Goal: Navigation & Orientation: Find specific page/section

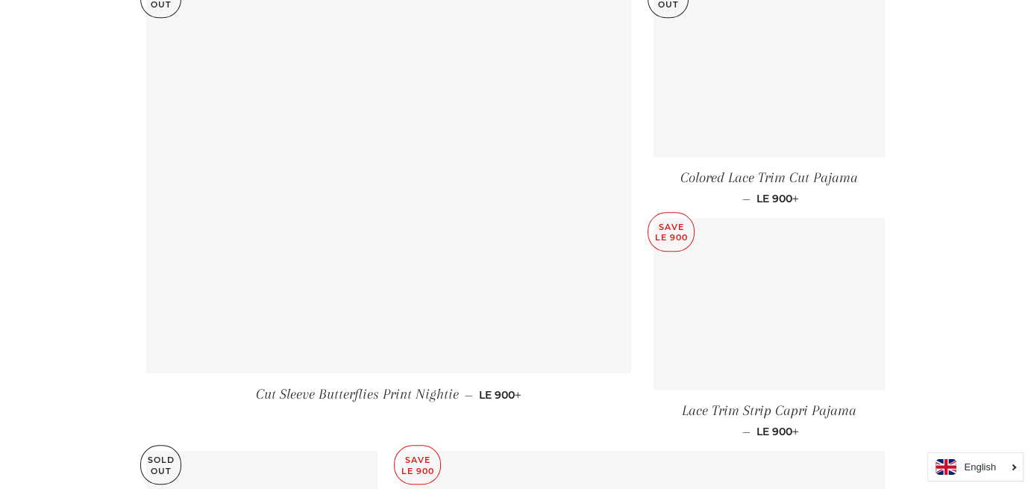
scroll to position [2089, 0]
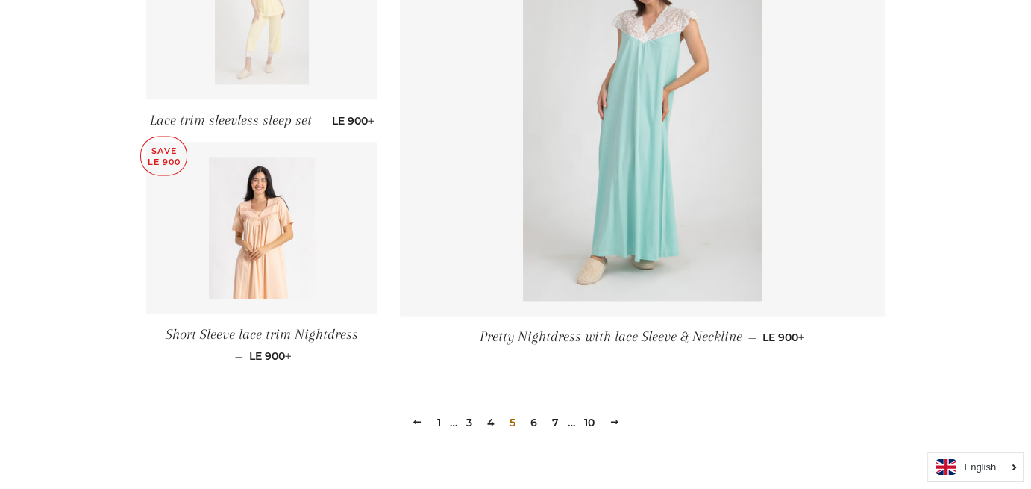
click at [535, 413] on link "6" at bounding box center [534, 422] width 19 height 22
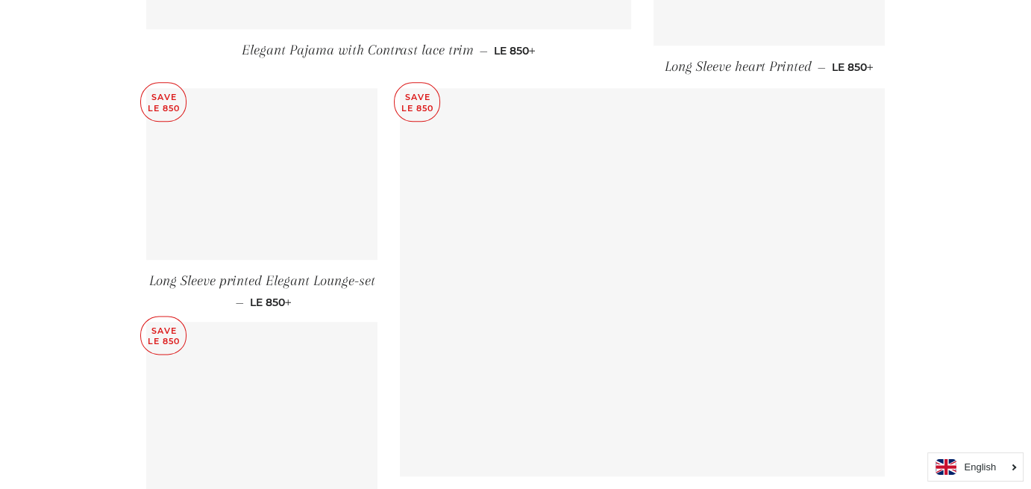
scroll to position [2257, 0]
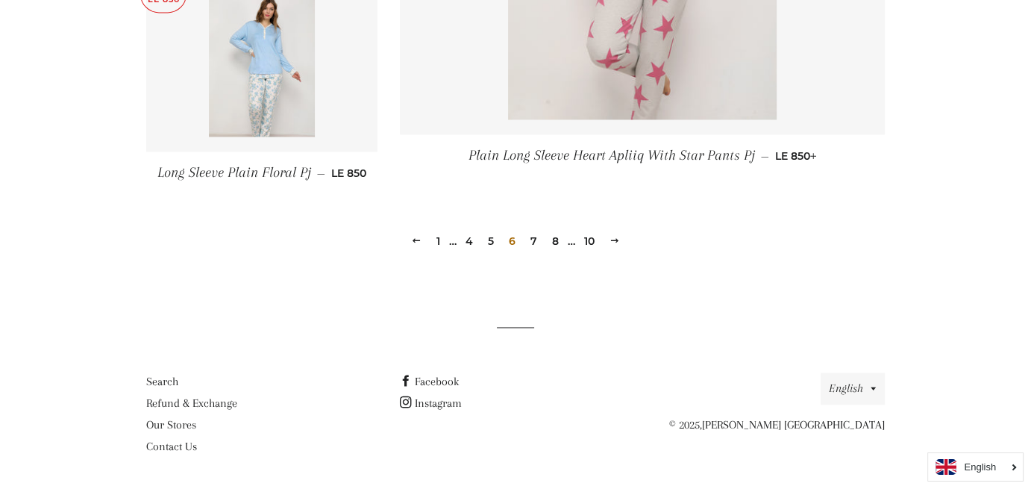
click at [533, 238] on link "7" at bounding box center [534, 241] width 19 height 22
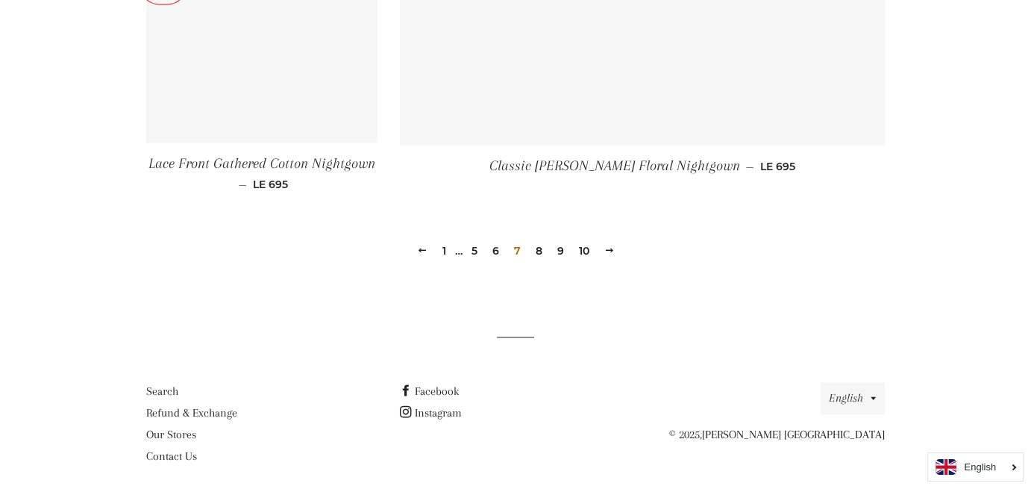
scroll to position [2219, 0]
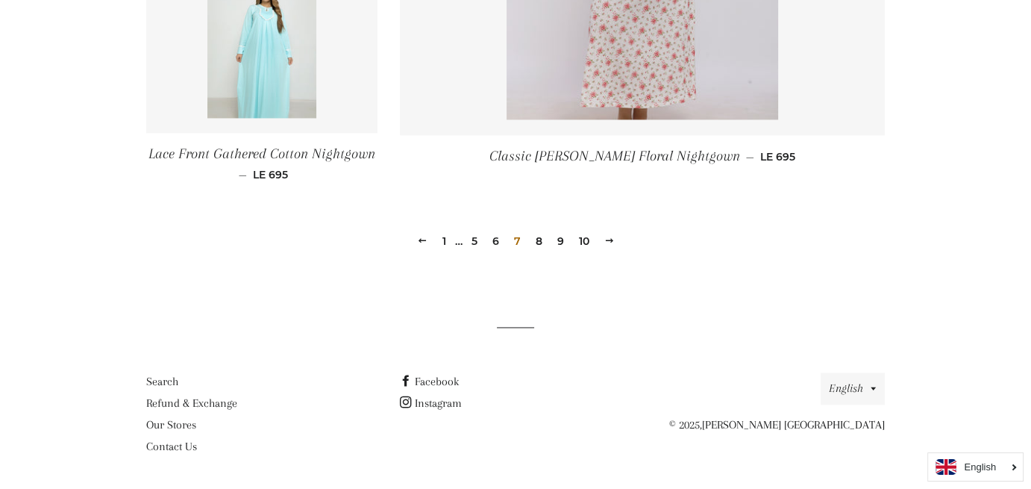
click at [539, 241] on link "8" at bounding box center [539, 241] width 19 height 22
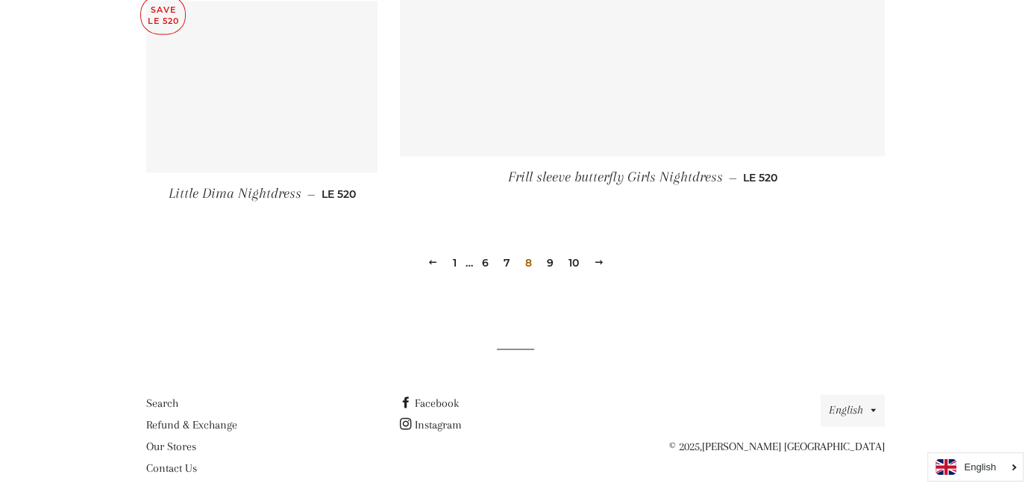
scroll to position [2233, 0]
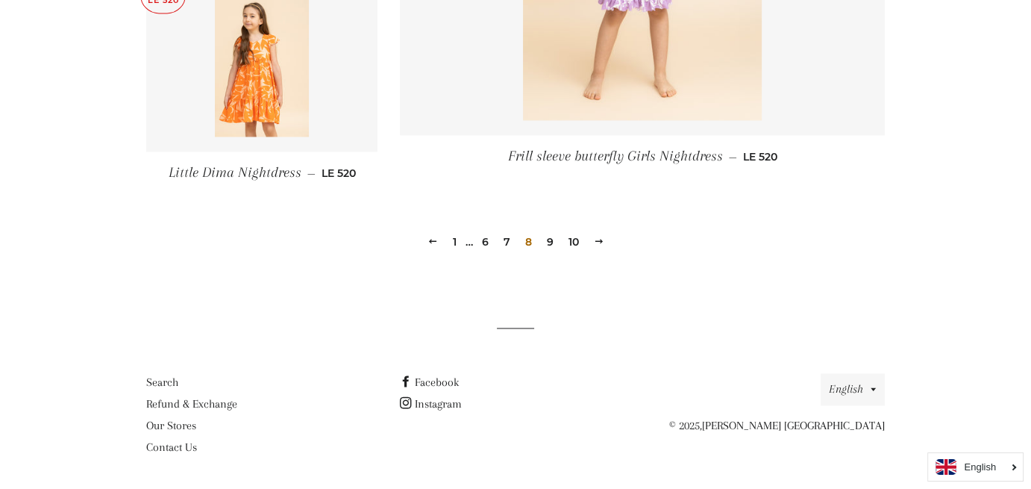
click at [546, 240] on link "9" at bounding box center [550, 242] width 19 height 22
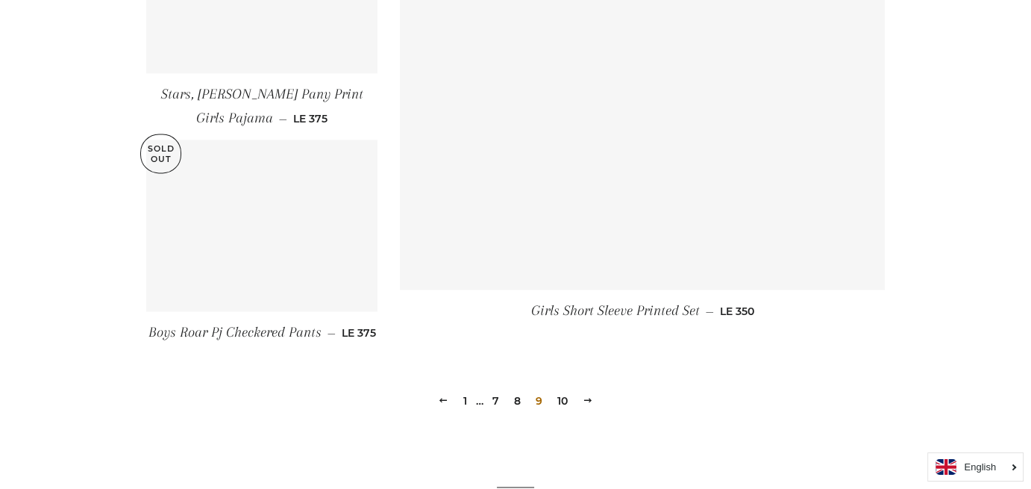
scroll to position [2245, 0]
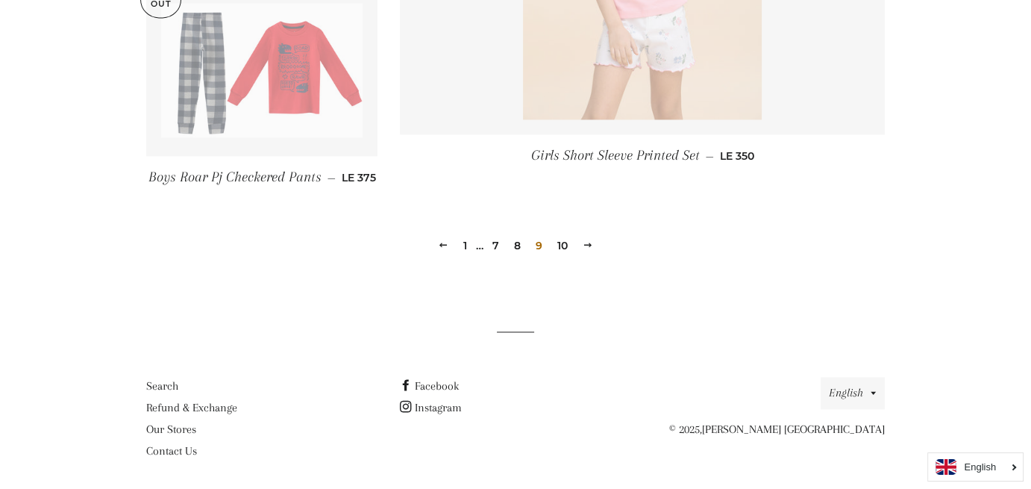
click at [567, 240] on link "10" at bounding box center [562, 245] width 22 height 22
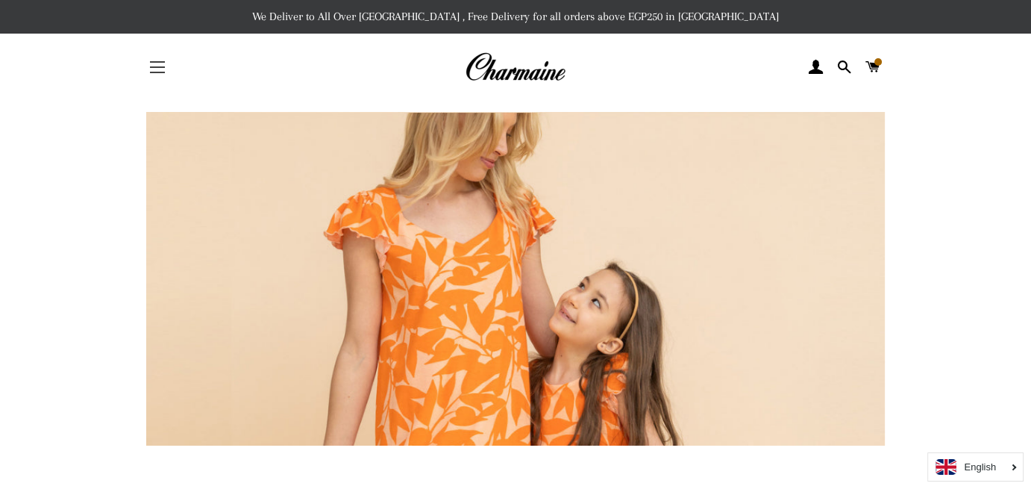
click at [156, 68] on span "button" at bounding box center [157, 66] width 15 height 1
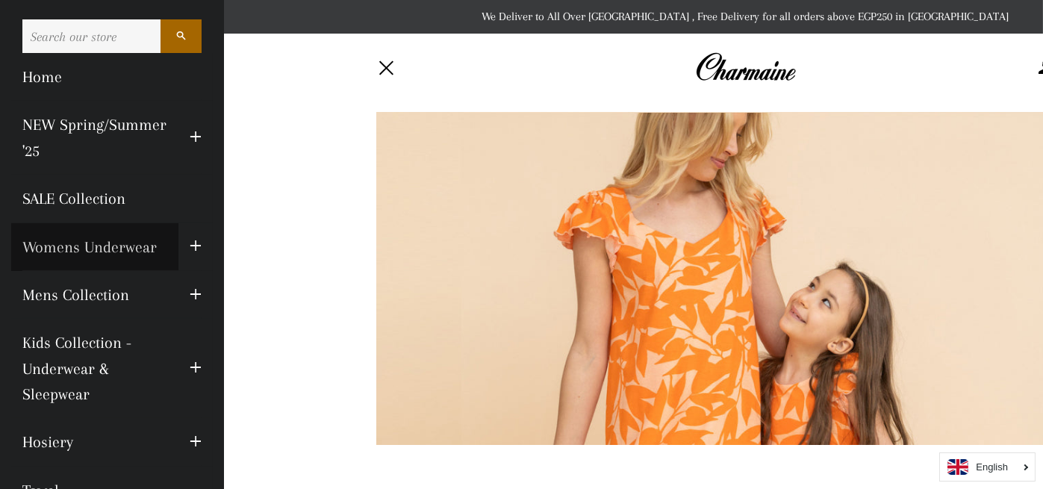
click at [122, 243] on link "Womens Underwear" at bounding box center [94, 247] width 167 height 48
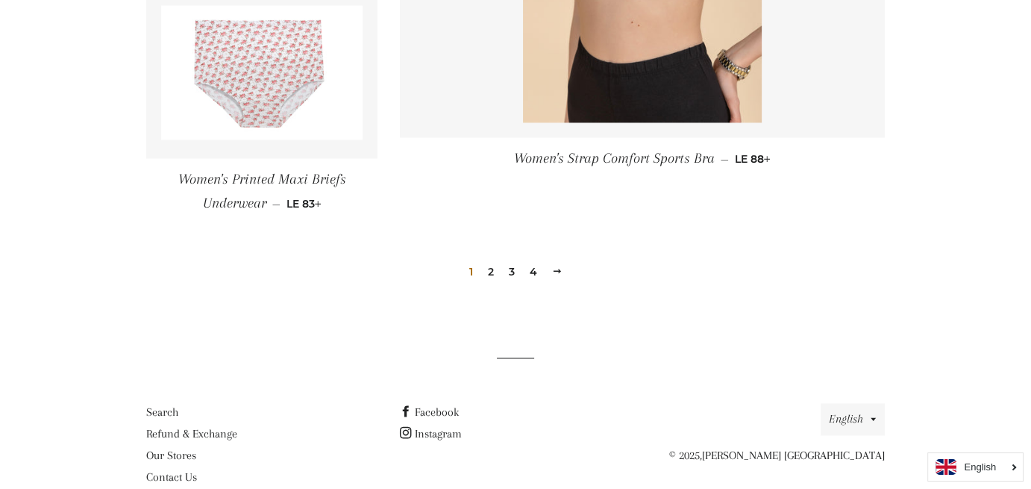
scroll to position [2294, 0]
